Goal: Task Accomplishment & Management: Use online tool/utility

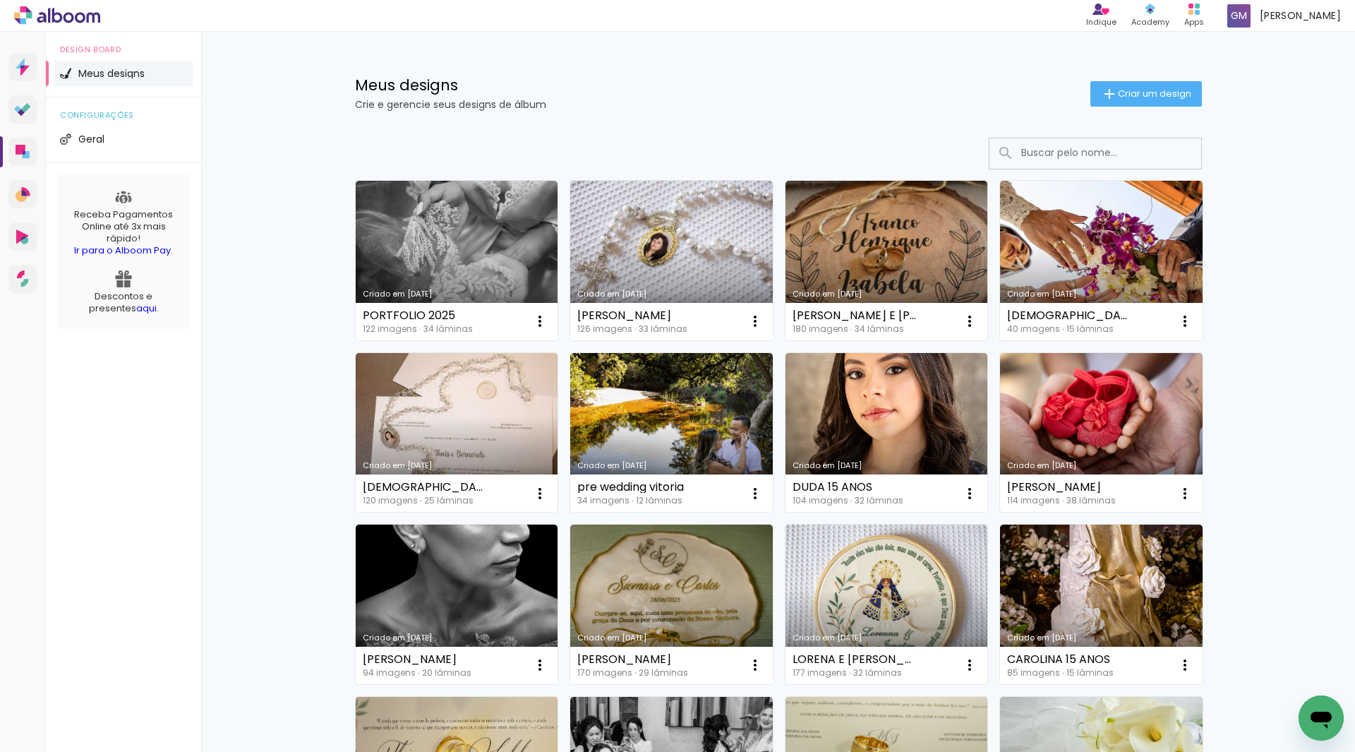
click at [1044, 155] on input at bounding box center [1114, 152] width 201 height 29
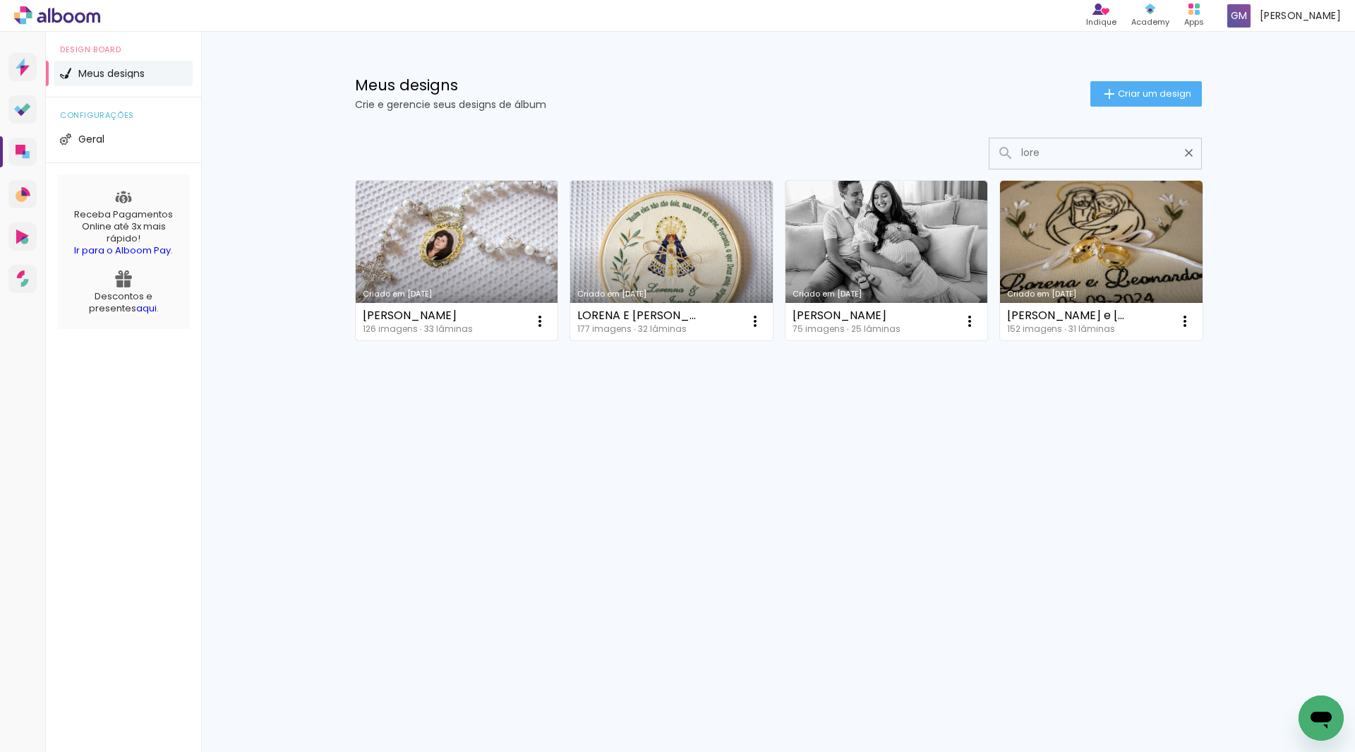
type input "lore"
type paper-input "lore"
click at [427, 239] on link "Criado em [DATE]" at bounding box center [457, 260] width 203 height 159
